Goal: Task Accomplishment & Management: Manage account settings

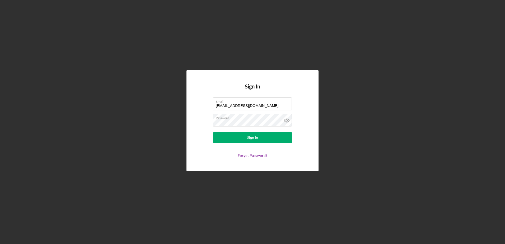
click at [227, 140] on button "Sign In" at bounding box center [252, 137] width 79 height 11
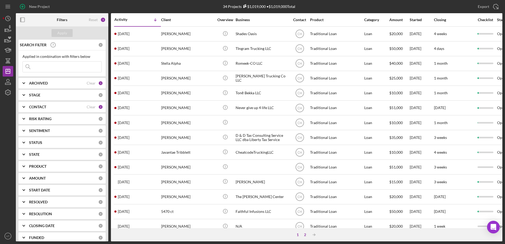
click at [306, 234] on div "2" at bounding box center [304, 235] width 7 height 4
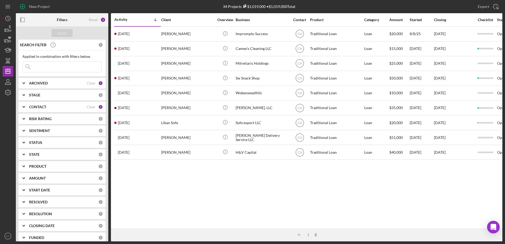
click at [73, 69] on input at bounding box center [62, 67] width 79 height 11
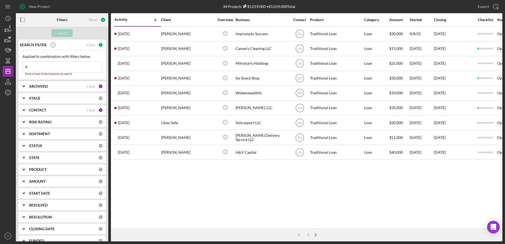
click at [73, 69] on input "o" at bounding box center [62, 67] width 79 height 11
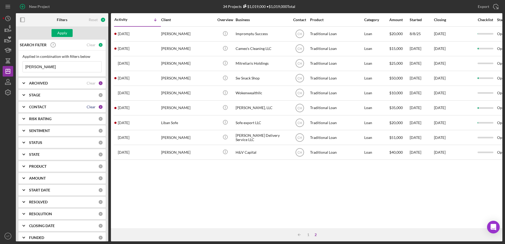
type input "[PERSON_NAME]"
click at [88, 105] on div "Clear" at bounding box center [91, 107] width 9 height 4
click at [77, 105] on div "CONTACT" at bounding box center [63, 107] width 69 height 4
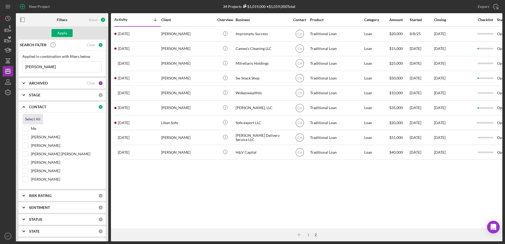
click at [31, 120] on div "Select All" at bounding box center [32, 119] width 15 height 11
checkbox input "true"
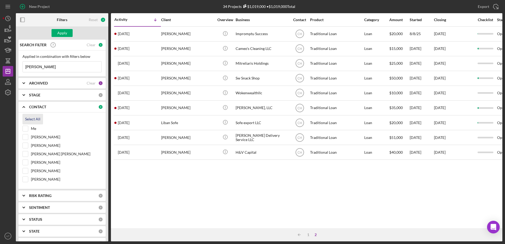
checkbox input "true"
click at [67, 31] on button "Apply" at bounding box center [61, 33] width 21 height 8
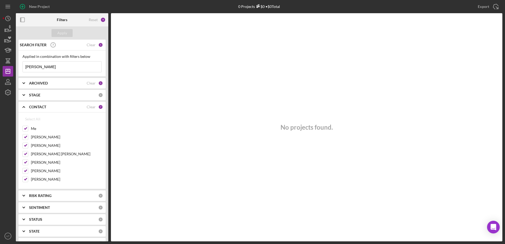
click at [66, 68] on input "[PERSON_NAME]" at bounding box center [62, 67] width 79 height 11
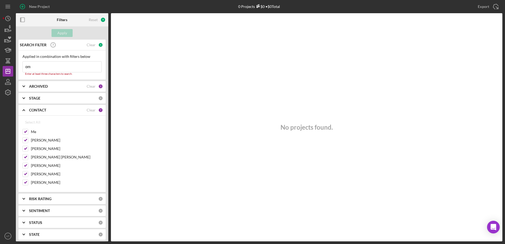
type input "o"
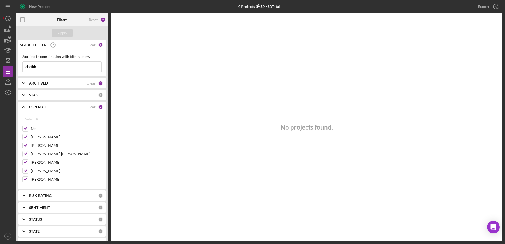
type input "cheikh"
click at [56, 81] on div "ARCHIVED Clear 1" at bounding box center [66, 83] width 74 height 5
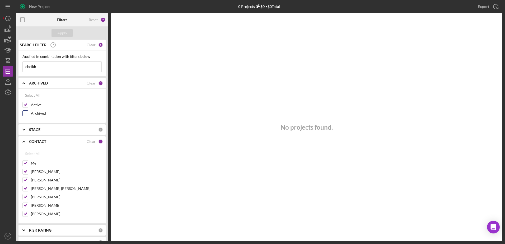
click at [29, 112] on div "Archived" at bounding box center [61, 114] width 79 height 8
click at [25, 112] on input "Archived" at bounding box center [25, 113] width 5 height 5
checkbox input "true"
click at [63, 32] on div "Apply" at bounding box center [62, 33] width 10 height 8
click at [40, 72] on input "cheikh" at bounding box center [62, 67] width 79 height 11
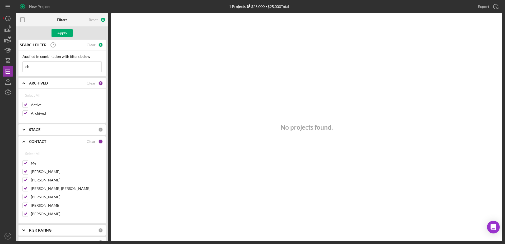
type input "c"
paste input "[EMAIL_ADDRESS][DOMAIN_NAME]"
drag, startPoint x: 75, startPoint y: 70, endPoint x: 23, endPoint y: 65, distance: 52.0
click at [23, 65] on input "[EMAIL_ADDRESS][DOMAIN_NAME]" at bounding box center [62, 67] width 79 height 11
paste input "EXPORTOFFICER"
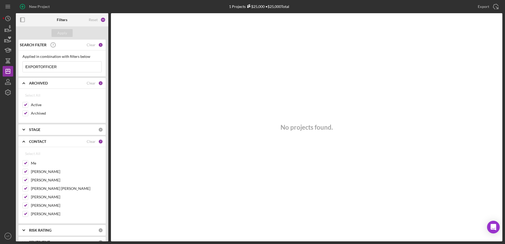
type input "EXPORTOFFICER"
click at [57, 126] on div "STAGE 0" at bounding box center [66, 129] width 74 height 11
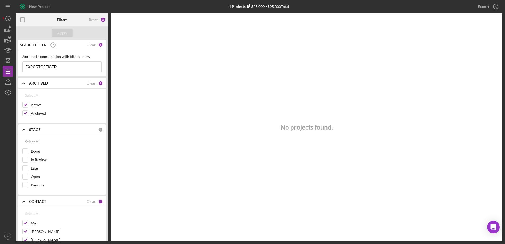
click at [57, 126] on div "STAGE 0" at bounding box center [66, 129] width 74 height 11
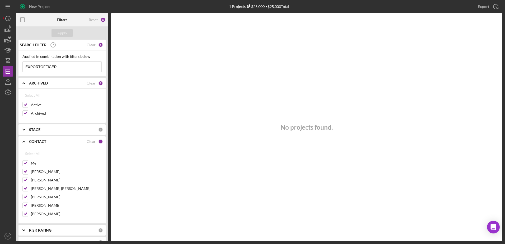
click at [57, 126] on div "STAGE 0" at bounding box center [66, 129] width 74 height 11
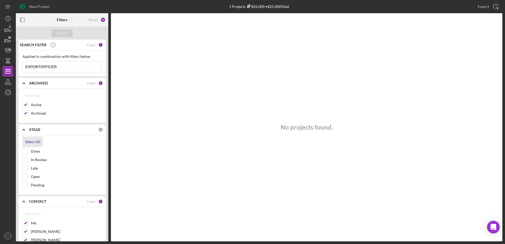
click at [34, 140] on div "Select All" at bounding box center [32, 141] width 15 height 11
checkbox input "true"
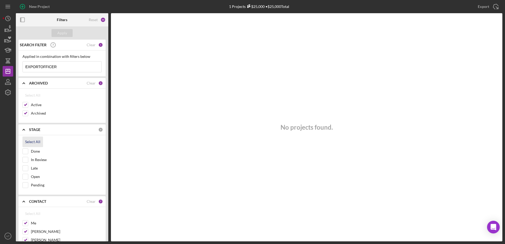
checkbox input "true"
click at [63, 32] on div "Apply" at bounding box center [62, 33] width 10 height 8
click at [93, 44] on div "Clear" at bounding box center [91, 45] width 9 height 4
click at [96, 20] on div "Reset" at bounding box center [93, 20] width 9 height 4
checkbox input "false"
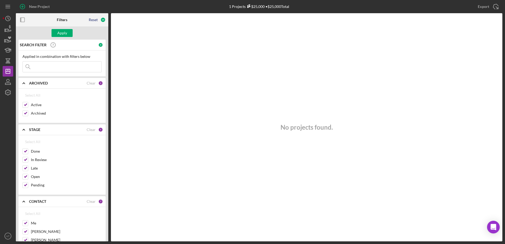
checkbox input "false"
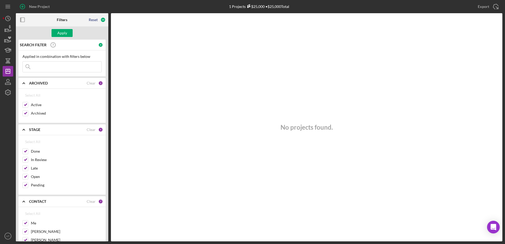
checkbox input "false"
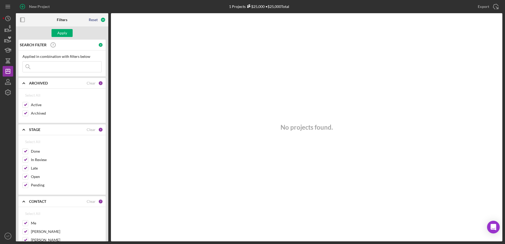
checkbox input "false"
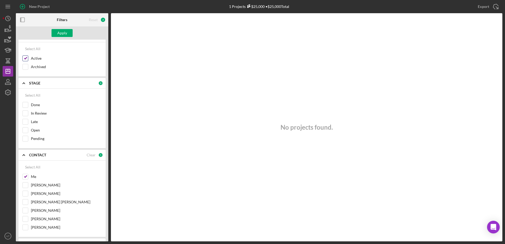
scroll to position [47, 0]
click at [26, 176] on input "Me" at bounding box center [25, 176] width 5 height 5
checkbox input "false"
click at [25, 59] on input "Active" at bounding box center [25, 57] width 5 height 5
checkbox input "false"
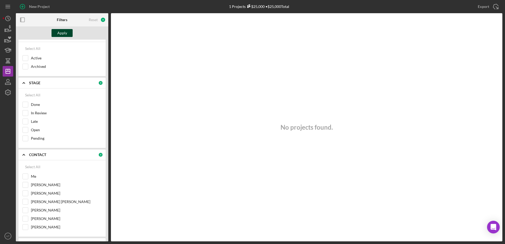
click at [58, 33] on div "Apply" at bounding box center [62, 33] width 10 height 8
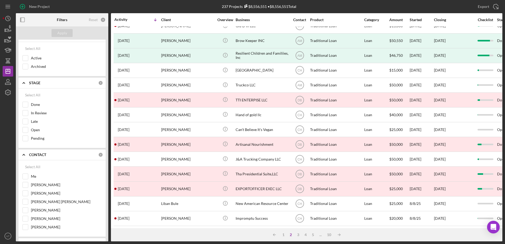
scroll to position [175, 0]
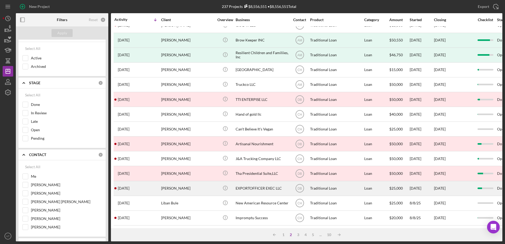
click at [196, 184] on div "[PERSON_NAME]" at bounding box center [187, 188] width 53 height 14
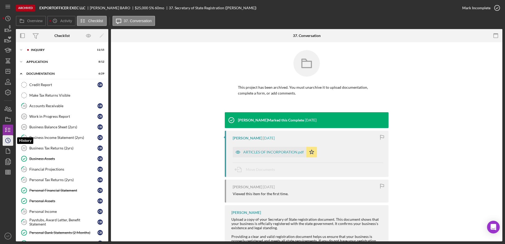
click at [10, 138] on circle "button" at bounding box center [8, 140] width 5 height 5
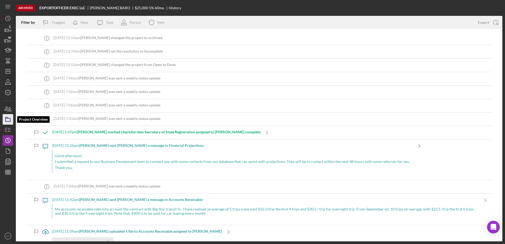
click at [9, 120] on icon "button" at bounding box center [7, 119] width 13 height 13
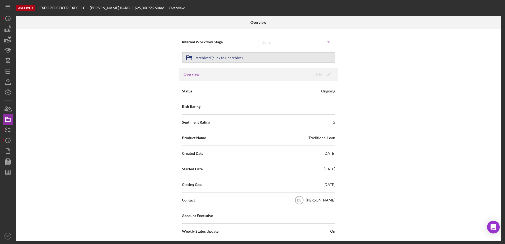
click at [217, 59] on div "Archived (click to unarchive)" at bounding box center [219, 58] width 47 height 10
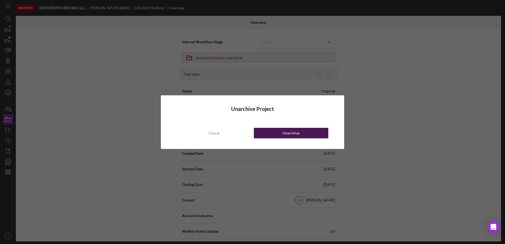
click at [264, 131] on button "Unarchive" at bounding box center [291, 133] width 74 height 11
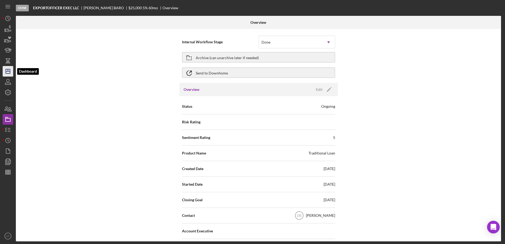
click at [11, 70] on icon "Icon/Dashboard" at bounding box center [7, 71] width 13 height 13
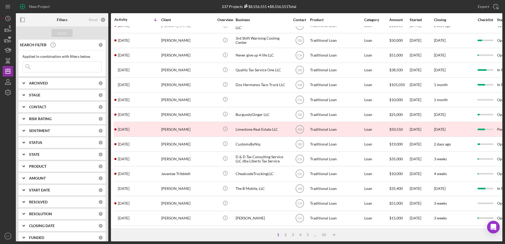
scroll to position [171, 0]
click at [71, 81] on div "ARCHIVED" at bounding box center [63, 83] width 69 height 4
click at [53, 103] on label "Active" at bounding box center [66, 104] width 71 height 5
click at [28, 103] on input "Active" at bounding box center [25, 104] width 5 height 5
checkbox input "true"
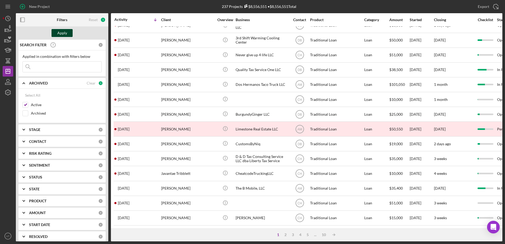
click at [71, 35] on button "Apply" at bounding box center [61, 33] width 21 height 8
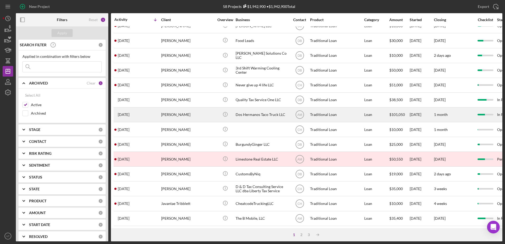
scroll to position [175, 0]
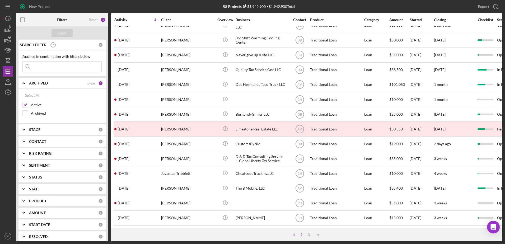
click at [302, 234] on div "2" at bounding box center [301, 235] width 7 height 4
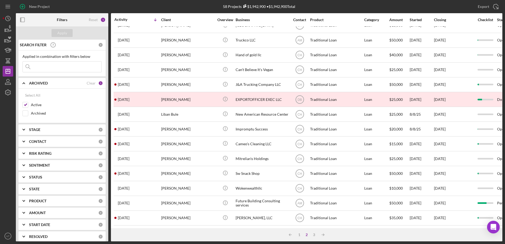
click at [81, 67] on input at bounding box center [62, 67] width 79 height 11
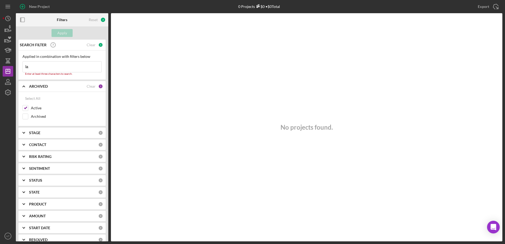
type input "l"
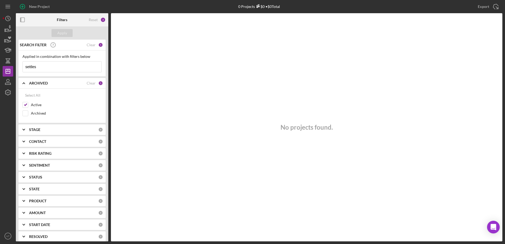
type input "settles"
click at [61, 127] on div "STAGE 0" at bounding box center [66, 129] width 74 height 11
click at [62, 142] on div "CONTACT" at bounding box center [63, 141] width 69 height 4
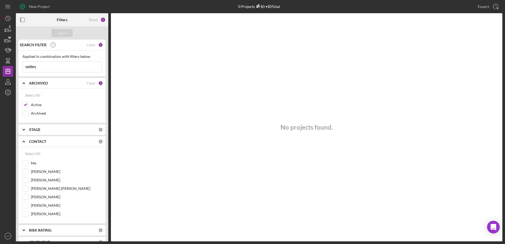
click at [62, 142] on div "CONTACT" at bounding box center [63, 141] width 69 height 4
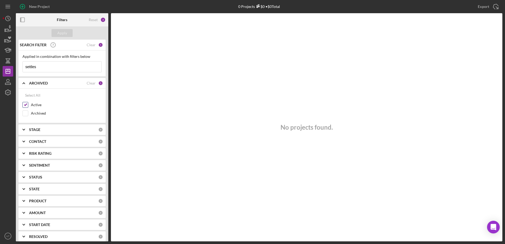
click at [26, 104] on input "Active" at bounding box center [25, 104] width 5 height 5
checkbox input "false"
click at [62, 34] on div "Apply" at bounding box center [62, 33] width 10 height 8
click at [92, 45] on div "Clear" at bounding box center [91, 45] width 9 height 4
click at [36, 106] on label "Active" at bounding box center [66, 104] width 71 height 5
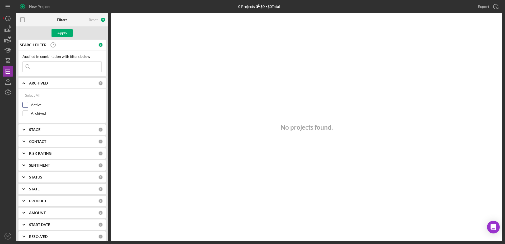
click at [28, 106] on input "Active" at bounding box center [25, 104] width 5 height 5
checkbox input "true"
click at [58, 63] on input at bounding box center [62, 67] width 79 height 11
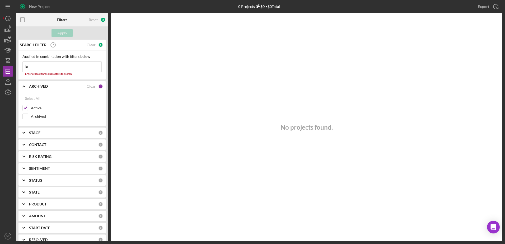
type input "l"
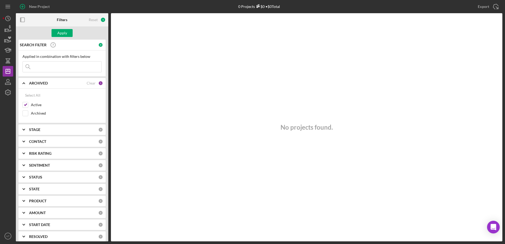
click at [54, 140] on div "CONTACT" at bounding box center [63, 141] width 69 height 4
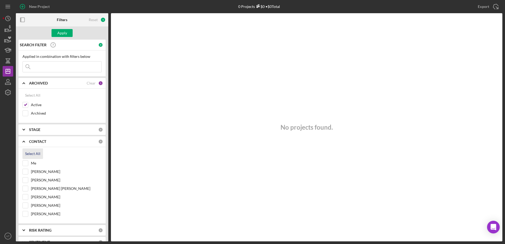
click at [26, 156] on div "Select All" at bounding box center [32, 153] width 15 height 11
checkbox input "true"
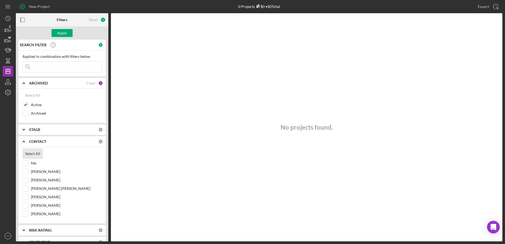
checkbox input "true"
click at [58, 63] on input at bounding box center [62, 67] width 79 height 11
type input "[PERSON_NAME]"
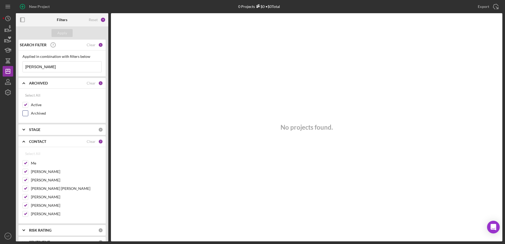
click at [40, 111] on label "Archived" at bounding box center [66, 113] width 71 height 5
click at [28, 111] on input "Archived" at bounding box center [25, 113] width 5 height 5
checkbox input "true"
click at [59, 34] on div "Apply" at bounding box center [62, 33] width 10 height 8
click at [94, 19] on div "Reset" at bounding box center [93, 20] width 9 height 4
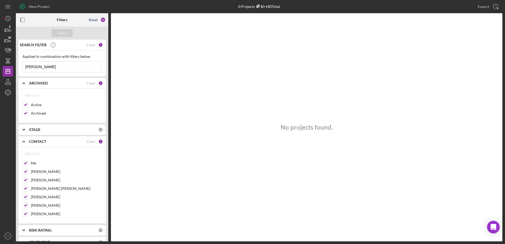
checkbox input "false"
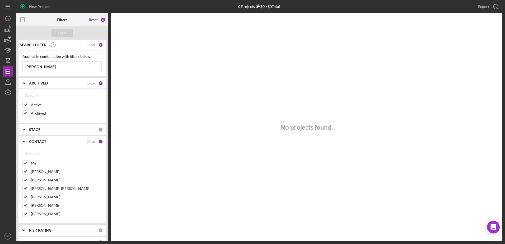
checkbox input "false"
drag, startPoint x: 66, startPoint y: 27, endPoint x: 67, endPoint y: 33, distance: 6.1
click at [67, 33] on div "Apply" at bounding box center [62, 32] width 92 height 13
click at [67, 33] on div "Apply" at bounding box center [62, 33] width 10 height 8
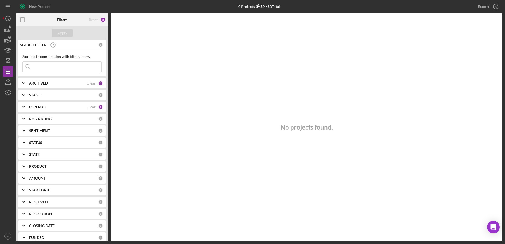
click at [60, 106] on div "CONTACT" at bounding box center [58, 107] width 58 height 4
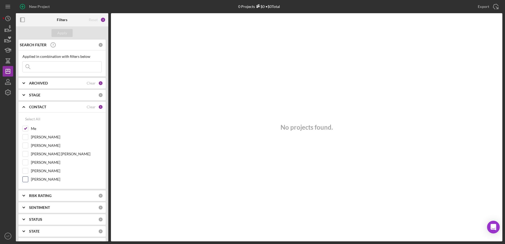
click at [46, 180] on label "[PERSON_NAME]" at bounding box center [66, 179] width 71 height 5
click at [28, 180] on input "[PERSON_NAME]" at bounding box center [25, 179] width 5 height 5
checkbox input "true"
click at [68, 30] on button "Apply" at bounding box center [61, 33] width 21 height 8
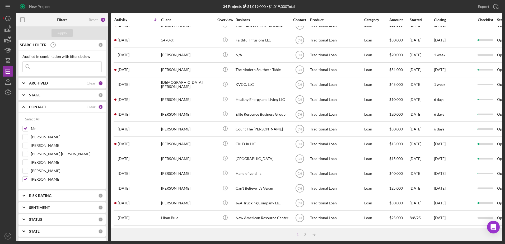
scroll to position [175, 0]
click at [303, 233] on div "2" at bounding box center [304, 235] width 7 height 4
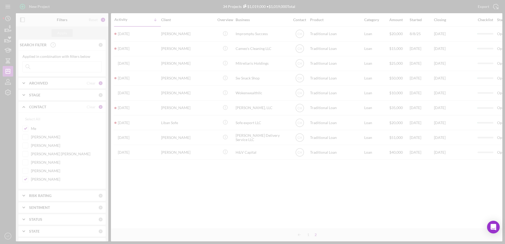
scroll to position [0, 0]
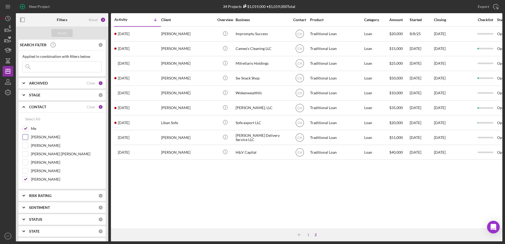
click at [26, 137] on input "[PERSON_NAME]" at bounding box center [25, 136] width 5 height 5
checkbox input "true"
click at [64, 35] on div "Apply" at bounding box center [62, 33] width 10 height 8
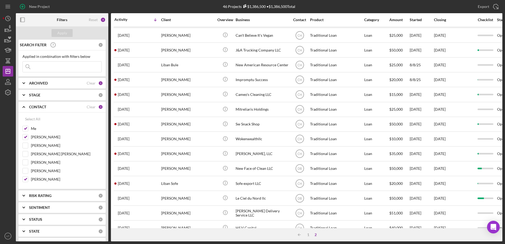
scroll to position [116, 0]
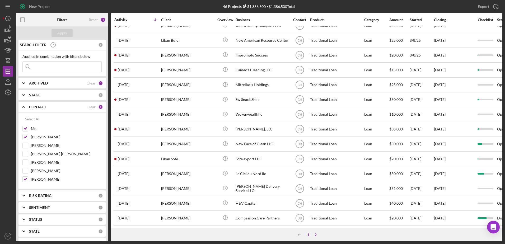
click at [309, 236] on div "1" at bounding box center [307, 235] width 7 height 4
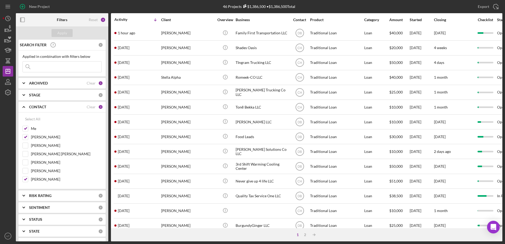
scroll to position [0, 0]
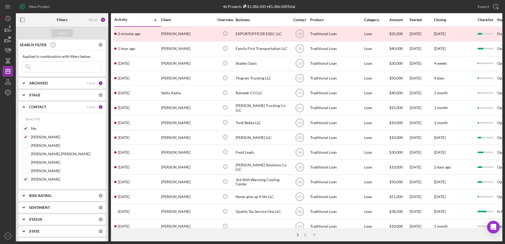
click at [61, 84] on div "ARCHIVED" at bounding box center [58, 83] width 58 height 4
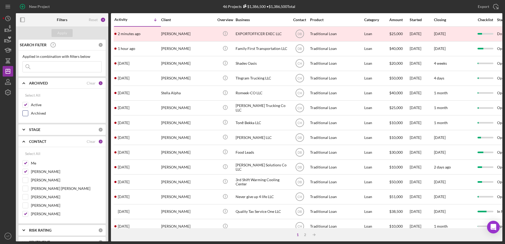
click at [35, 115] on label "Archived" at bounding box center [66, 113] width 71 height 5
click at [28, 115] on input "Archived" at bounding box center [25, 113] width 5 height 5
checkbox input "true"
click at [63, 34] on div "Apply" at bounding box center [62, 33] width 10 height 8
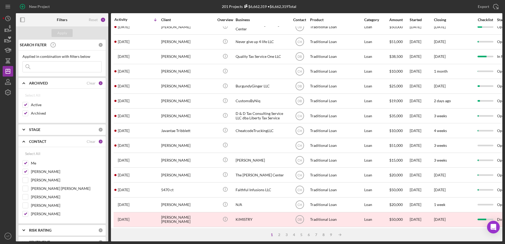
scroll to position [175, 0]
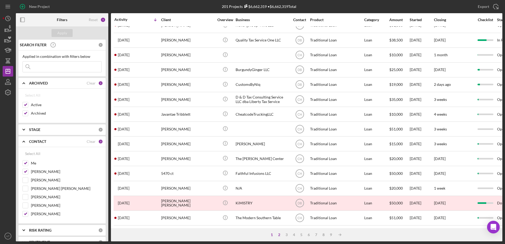
click at [278, 234] on div "2" at bounding box center [278, 235] width 7 height 4
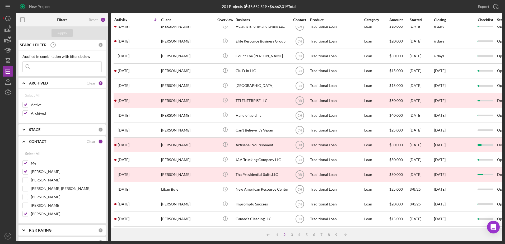
scroll to position [0, 0]
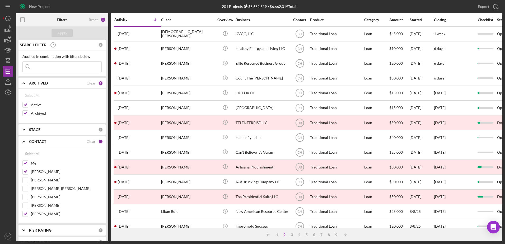
drag, startPoint x: 292, startPoint y: 237, endPoint x: 292, endPoint y: 232, distance: 5.6
click at [292, 232] on div "Icon/Table Sort Arrow 1 2 3 4 5 6 7 8 9 Icon/Table Sort Arrow" at bounding box center [306, 234] width 391 height 13
click at [50, 67] on input at bounding box center [62, 67] width 79 height 11
click at [65, 36] on div "Apply" at bounding box center [62, 33] width 10 height 8
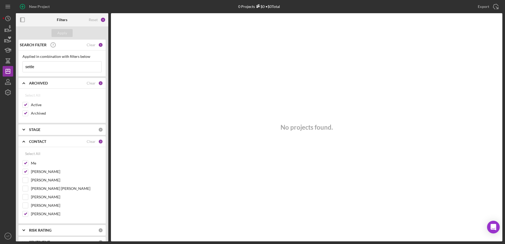
click at [60, 66] on input "settle" at bounding box center [62, 67] width 79 height 11
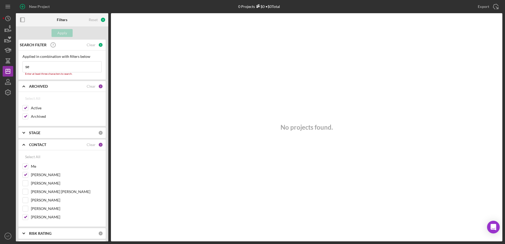
type input "s"
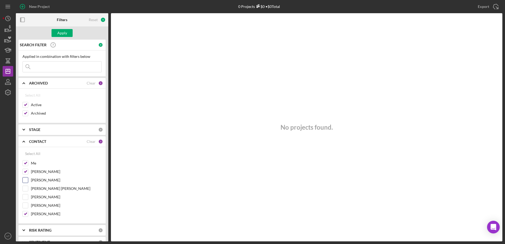
click at [25, 182] on input "[PERSON_NAME]" at bounding box center [25, 179] width 5 height 5
checkbox input "true"
click at [45, 69] on input at bounding box center [62, 67] width 79 height 11
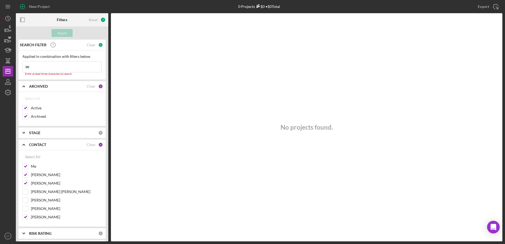
type input "s"
click at [61, 60] on form "Apply SEARCH FILTER Clear 1 Applied in combination with filters below la Icon/M…" at bounding box center [62, 133] width 92 height 215
click at [60, 65] on input "la" at bounding box center [62, 67] width 79 height 11
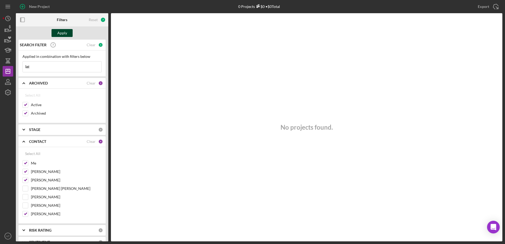
type input "lat"
click at [64, 34] on div "Apply" at bounding box center [62, 33] width 10 height 8
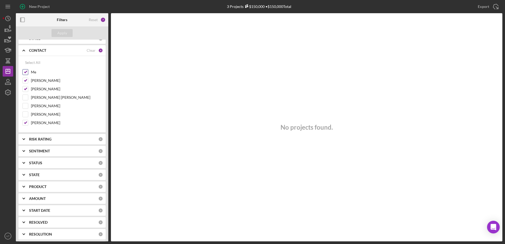
scroll to position [91, 0]
click at [57, 163] on div "STATUS" at bounding box center [63, 163] width 69 height 4
